Goal: Transaction & Acquisition: Purchase product/service

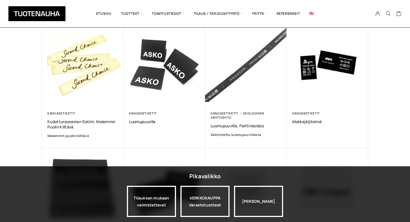
scroll to position [179, 0]
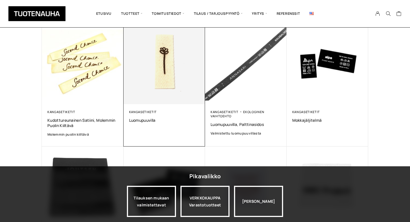
click at [174, 123] on div "Kangasetiketit Luomupuuvilla 0,00 €" at bounding box center [165, 125] width 82 height 42
click at [151, 120] on span "Luomupuuvilla" at bounding box center [164, 120] width 71 height 5
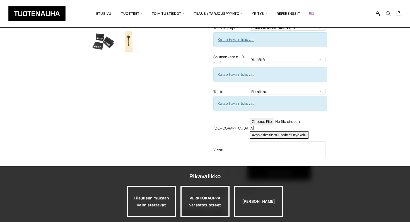
scroll to position [173, 0]
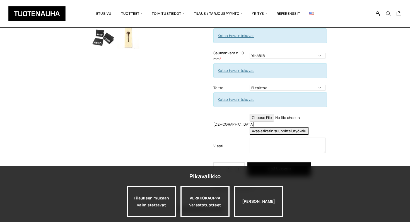
click at [259, 127] on button "Avaa etiketin suunnittelutyökalu" at bounding box center [279, 131] width 59 height 8
